Goal: Consume media (video, audio)

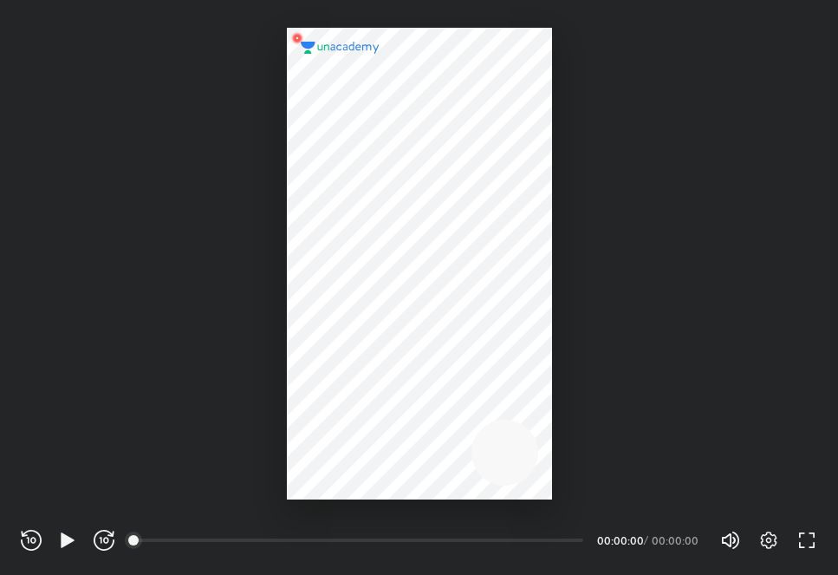
scroll to position [575, 838]
click at [62, 544] on icon "button" at bounding box center [67, 539] width 13 height 15
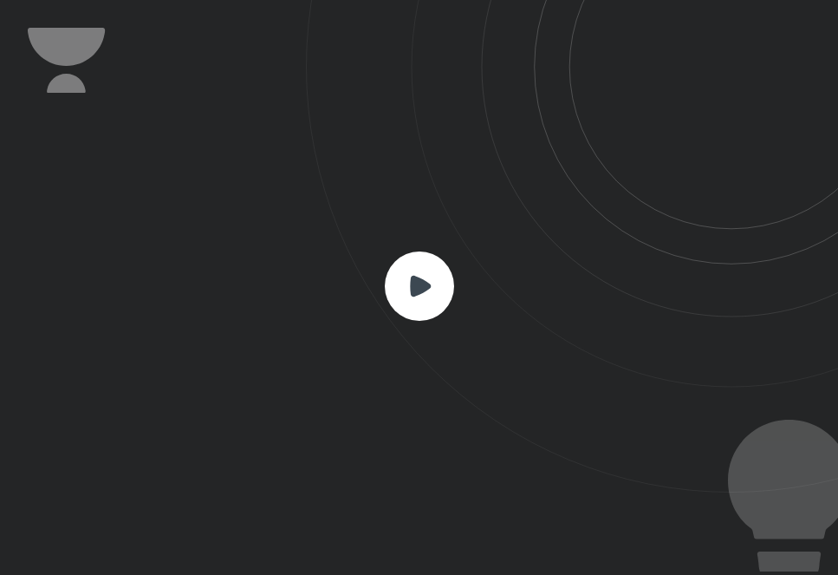
click at [412, 286] on icon at bounding box center [420, 285] width 21 height 21
click at [417, 288] on icon at bounding box center [420, 285] width 21 height 21
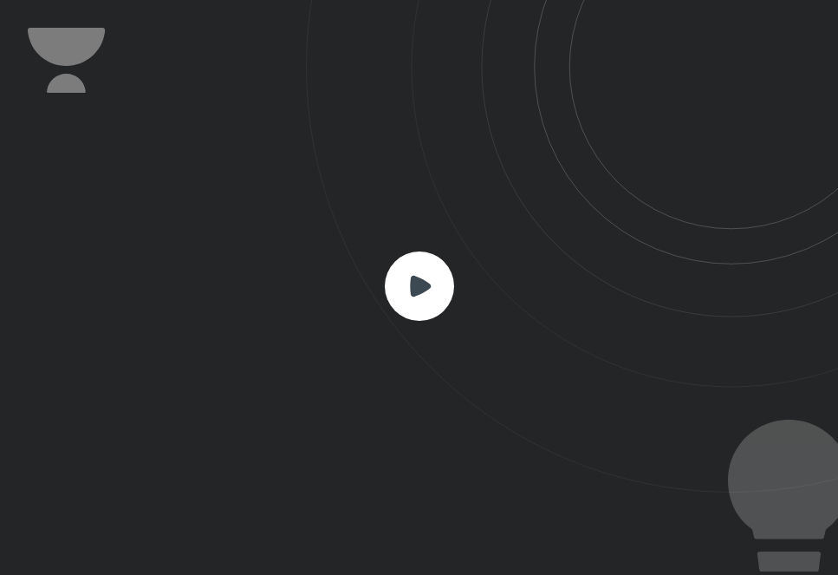
click at [417, 288] on icon at bounding box center [420, 285] width 21 height 21
click at [409, 276] on rect at bounding box center [419, 285] width 69 height 69
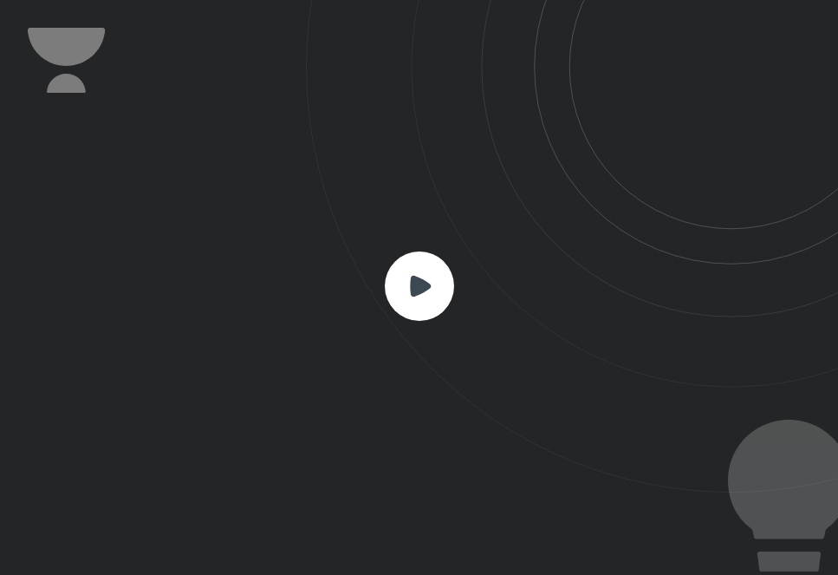
click at [409, 276] on rect at bounding box center [419, 285] width 69 height 69
click at [415, 303] on rect at bounding box center [419, 285] width 69 height 69
click at [413, 276] on icon at bounding box center [420, 285] width 21 height 21
